Goal: Find specific page/section: Find specific page/section

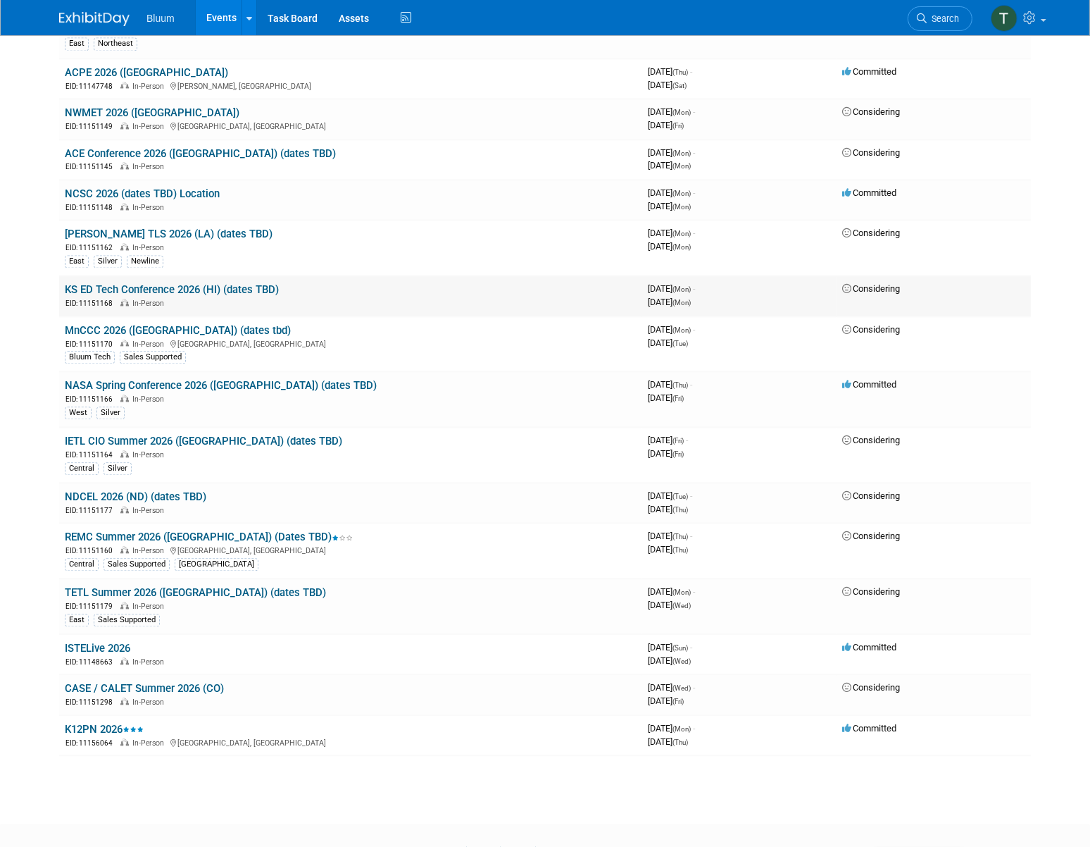
scroll to position [3465, 0]
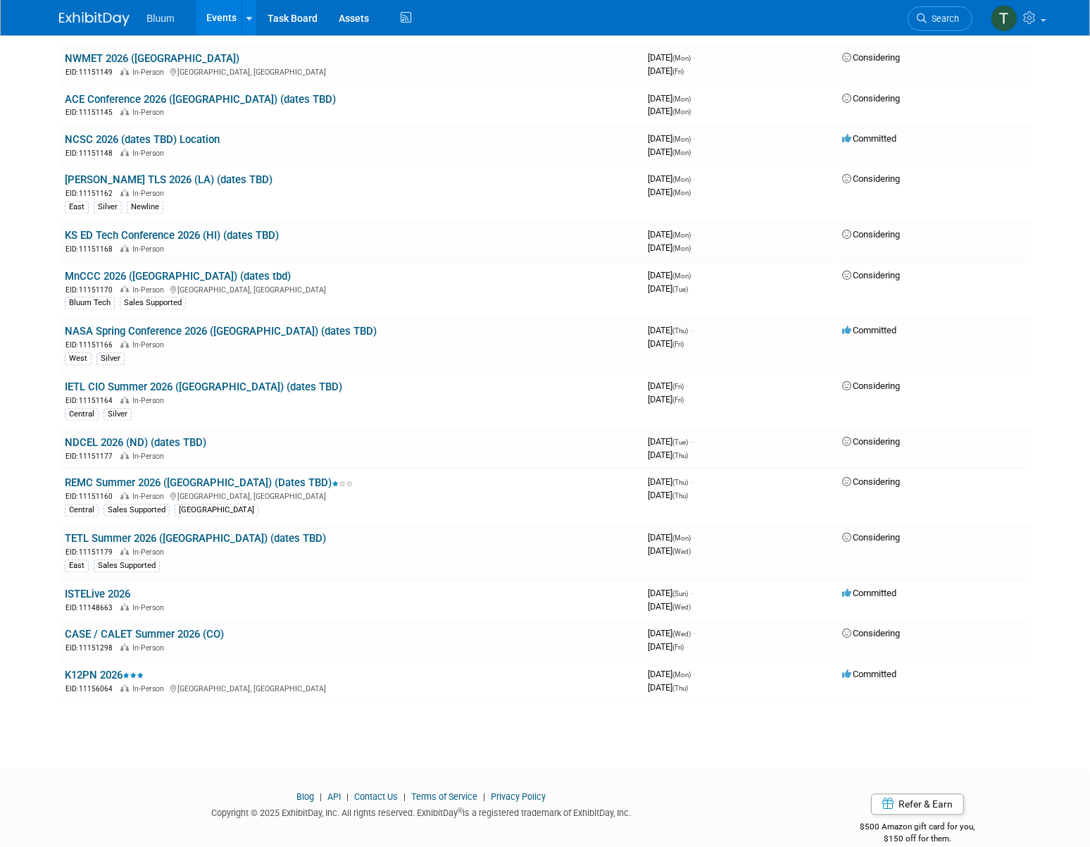
click at [100, 669] on link "K12PN 2026" at bounding box center [104, 675] width 79 height 13
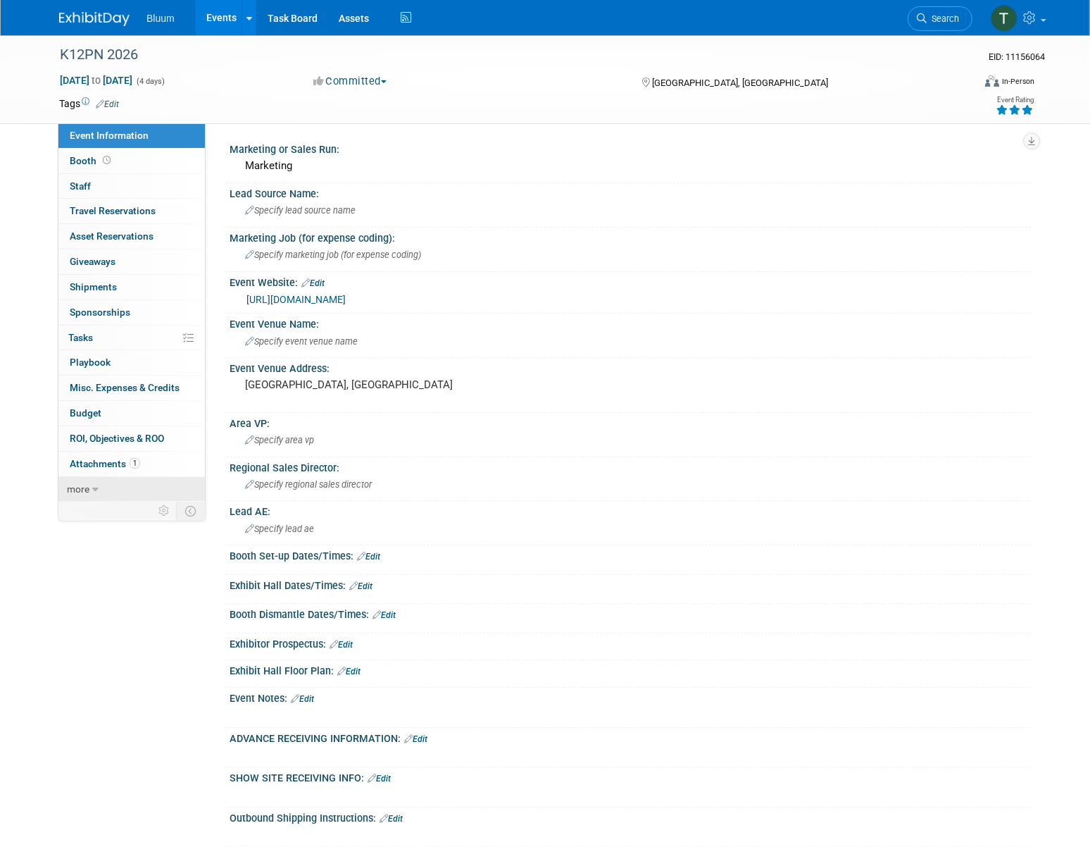
click at [109, 480] on link "more" at bounding box center [131, 489] width 147 height 25
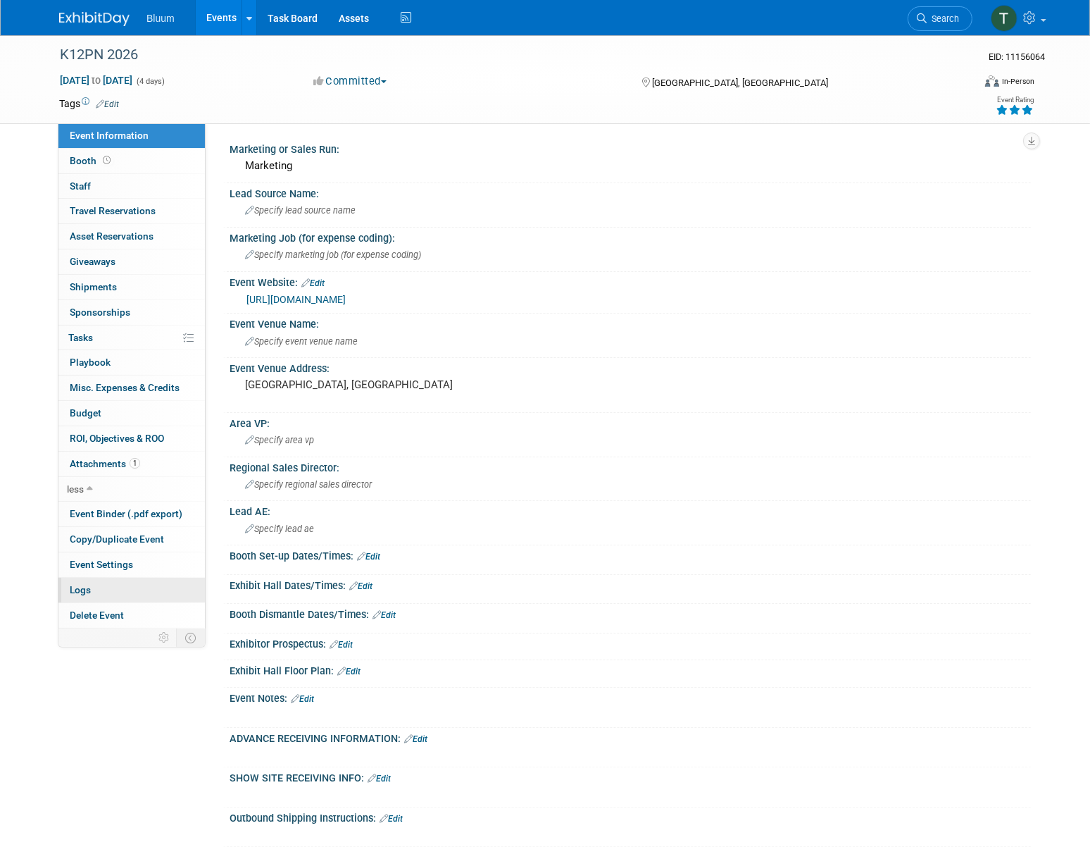
click at [114, 578] on link "Logs" at bounding box center [131, 590] width 147 height 25
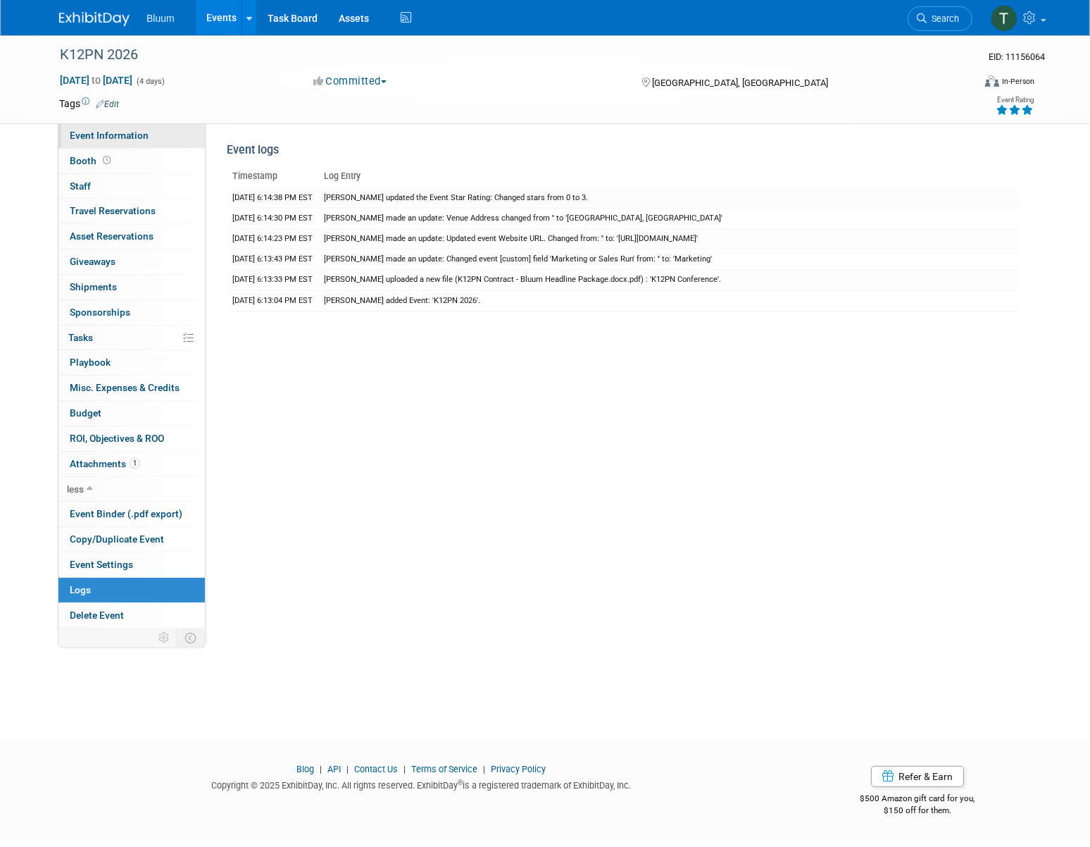
click at [103, 134] on span "Event Information" at bounding box center [109, 135] width 79 height 11
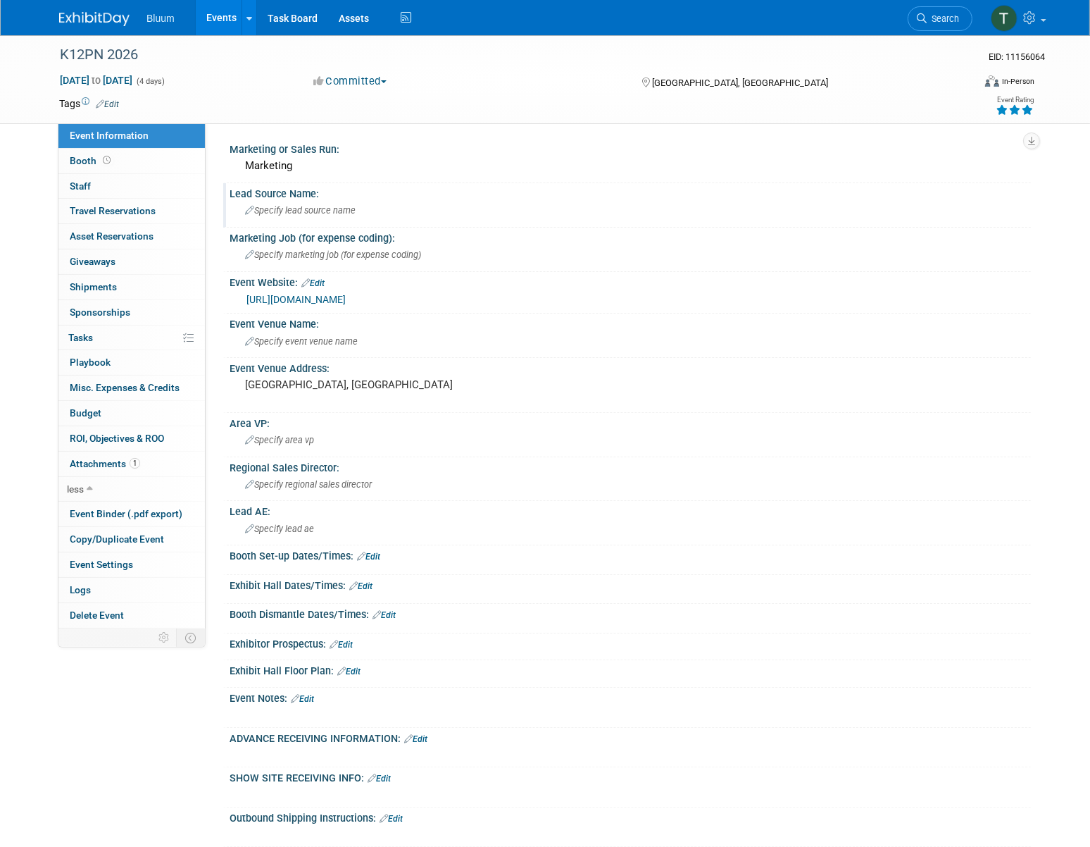
click at [323, 205] on span "Specify lead source name" at bounding box center [300, 210] width 111 height 11
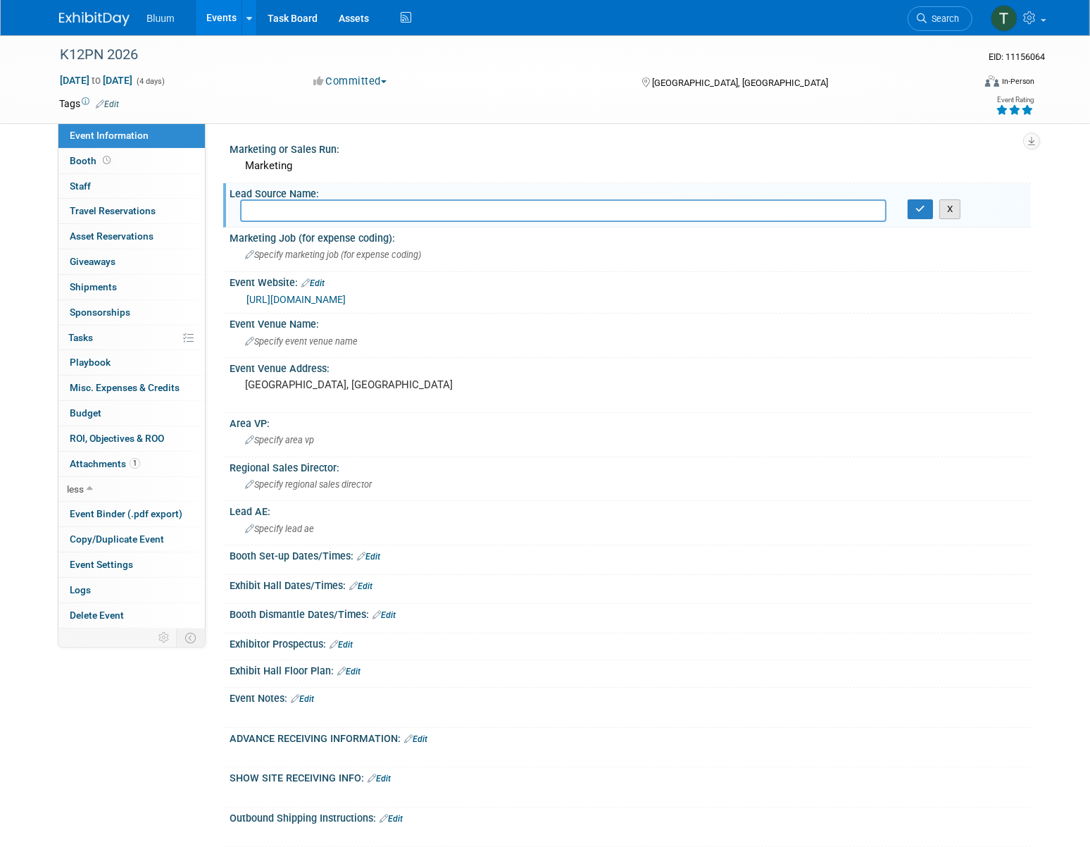
click at [945, 213] on button "X" at bounding box center [951, 209] width 22 height 20
